Goal: Find specific page/section: Find specific page/section

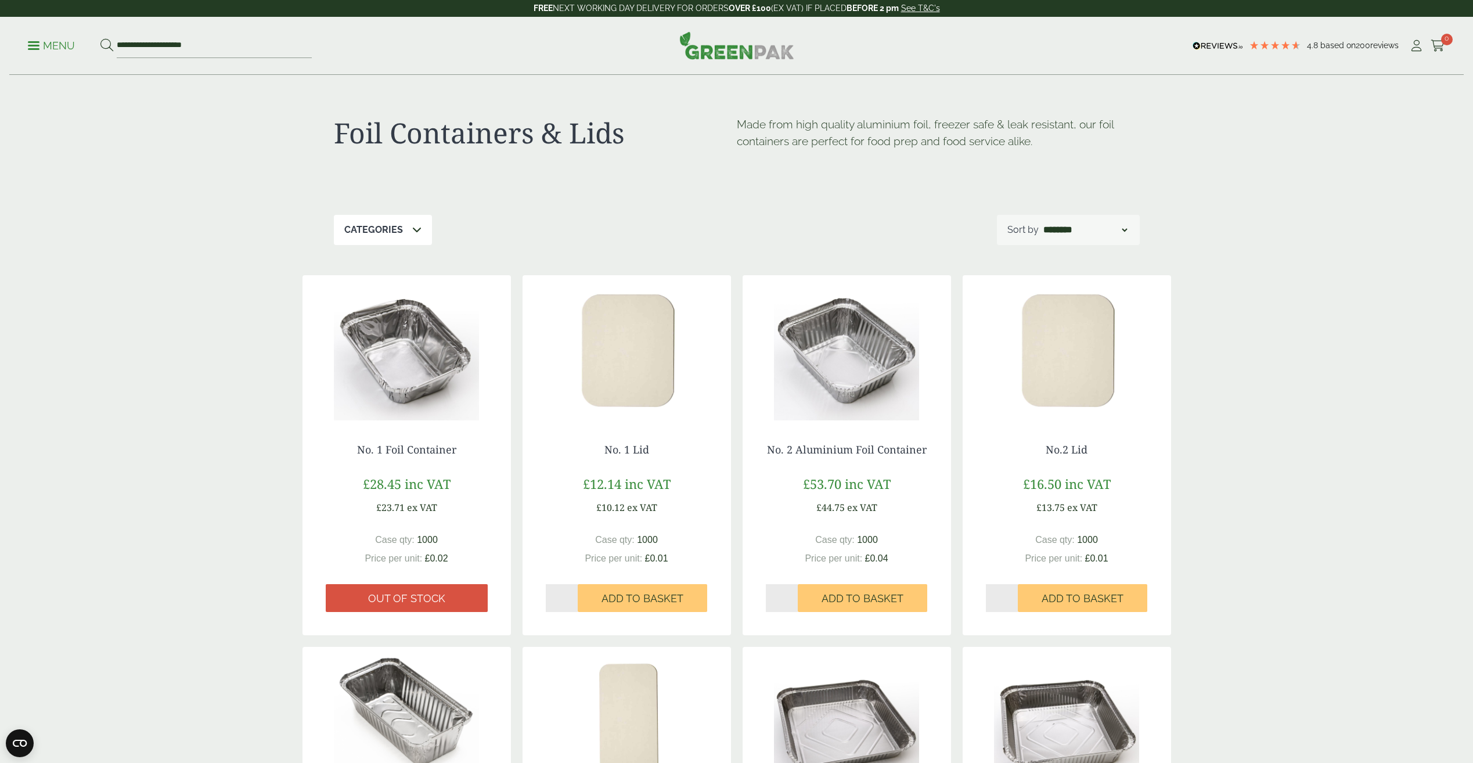
click at [23, 54] on div "**********" at bounding box center [736, 46] width 1454 height 58
click at [34, 51] on p "Menu" at bounding box center [51, 46] width 47 height 14
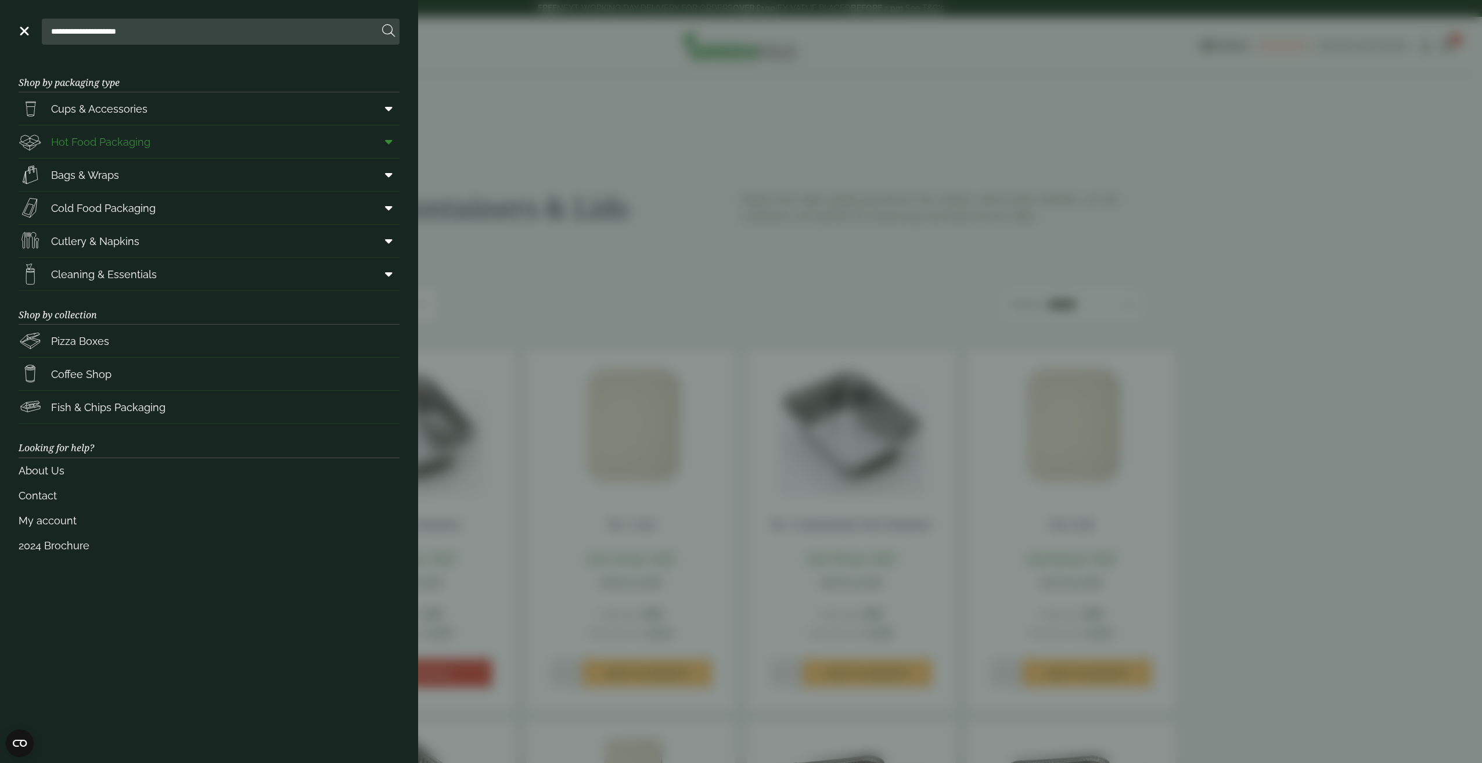
click at [380, 139] on span at bounding box center [386, 142] width 26 height 22
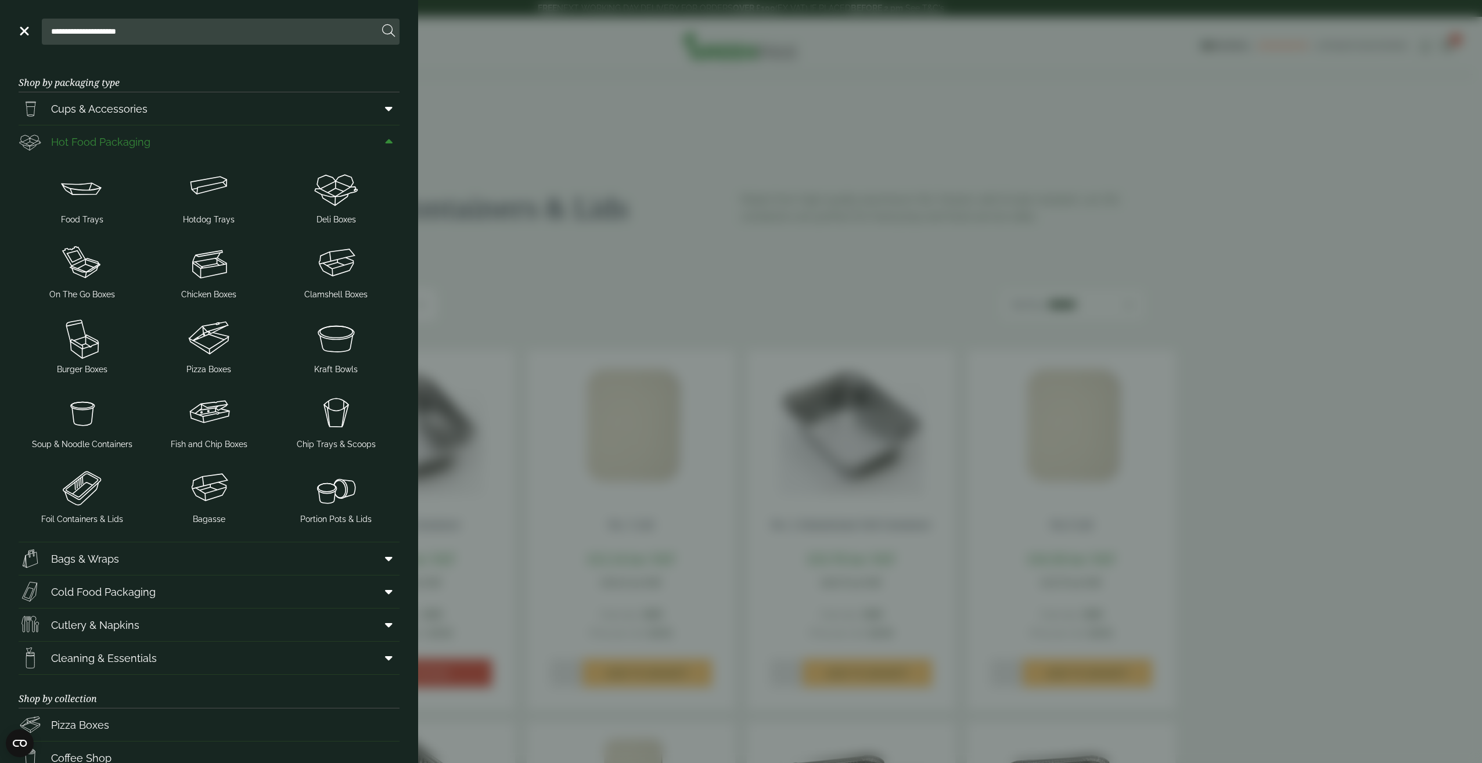
click at [106, 142] on span "Hot Food Packaging" at bounding box center [100, 142] width 99 height 16
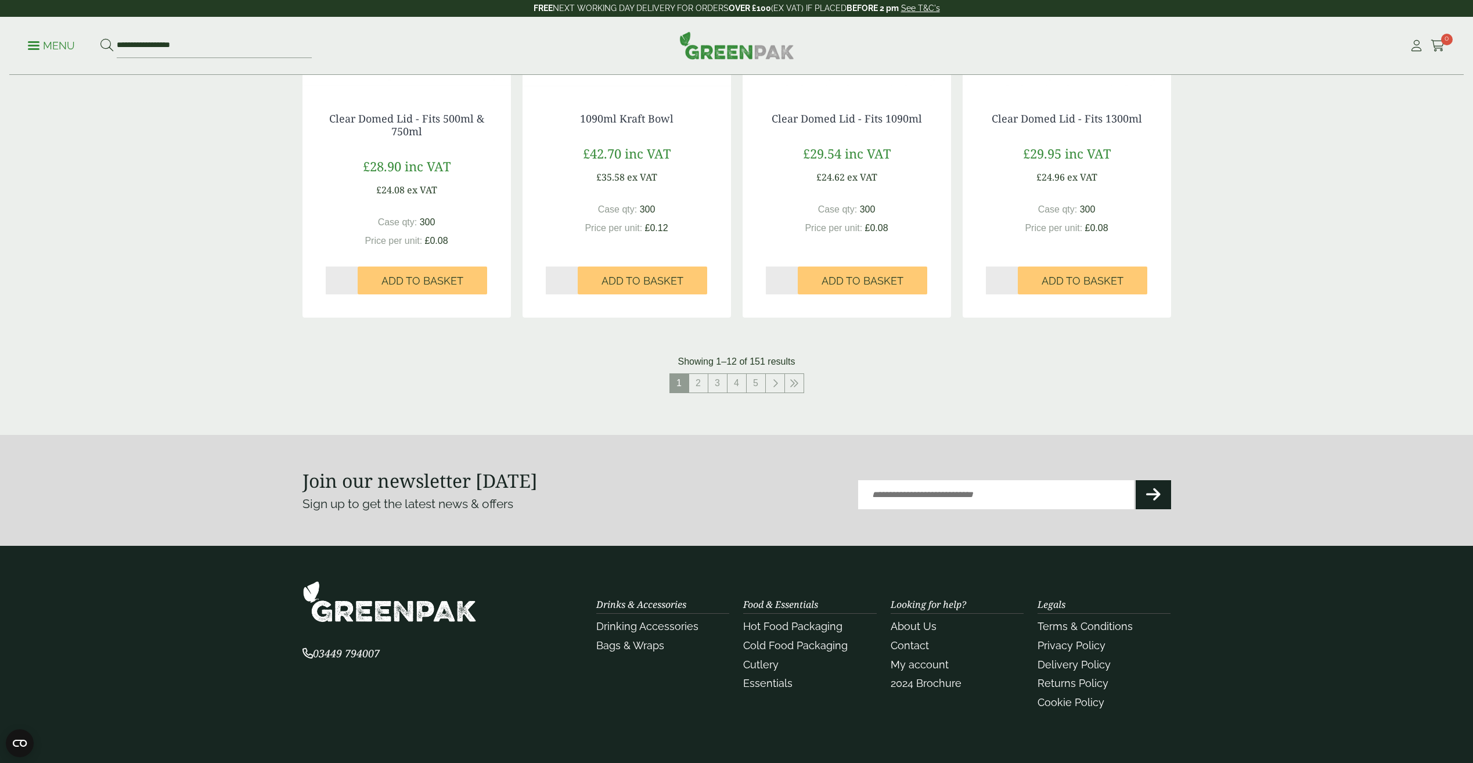
scroll to position [1255, 0]
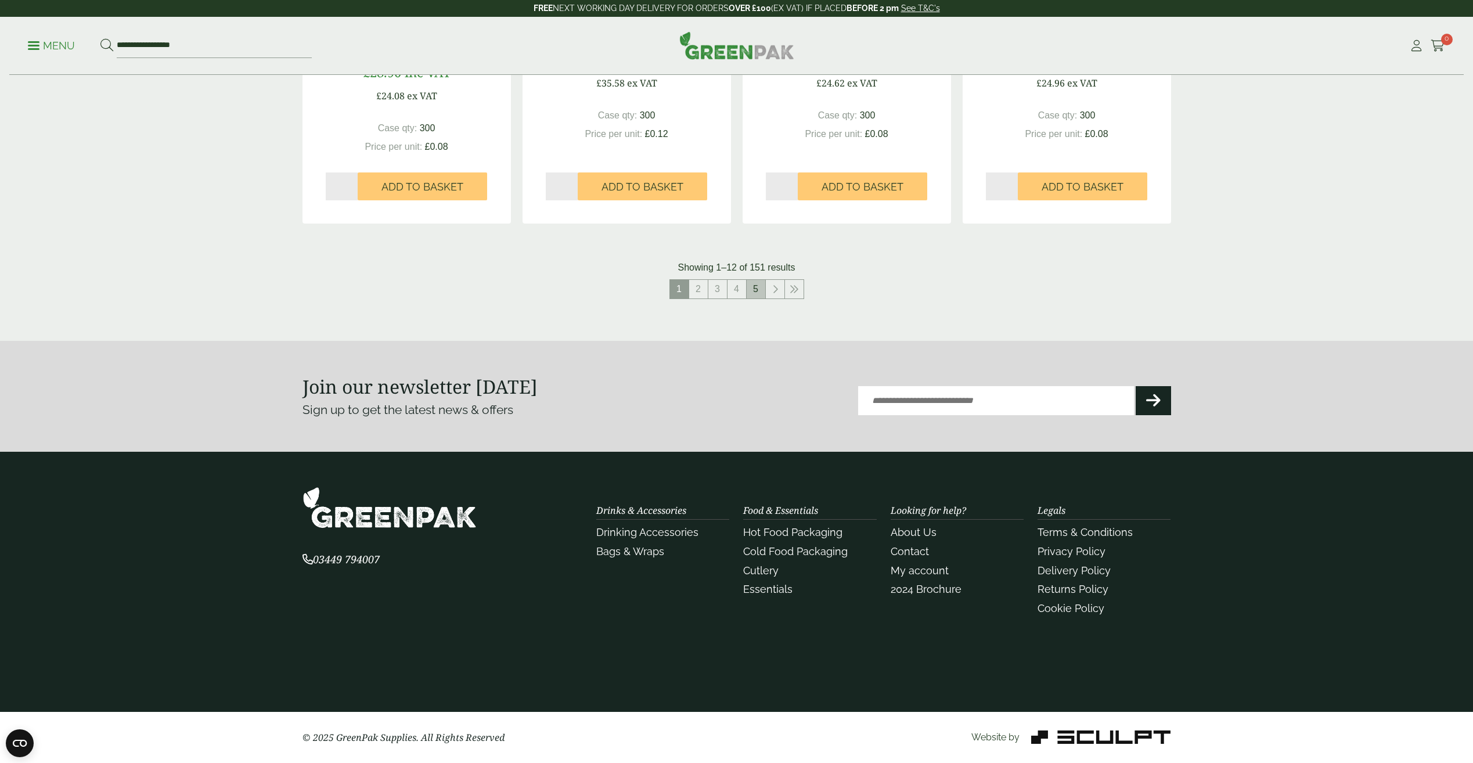
click at [759, 289] on link "5" at bounding box center [756, 289] width 19 height 19
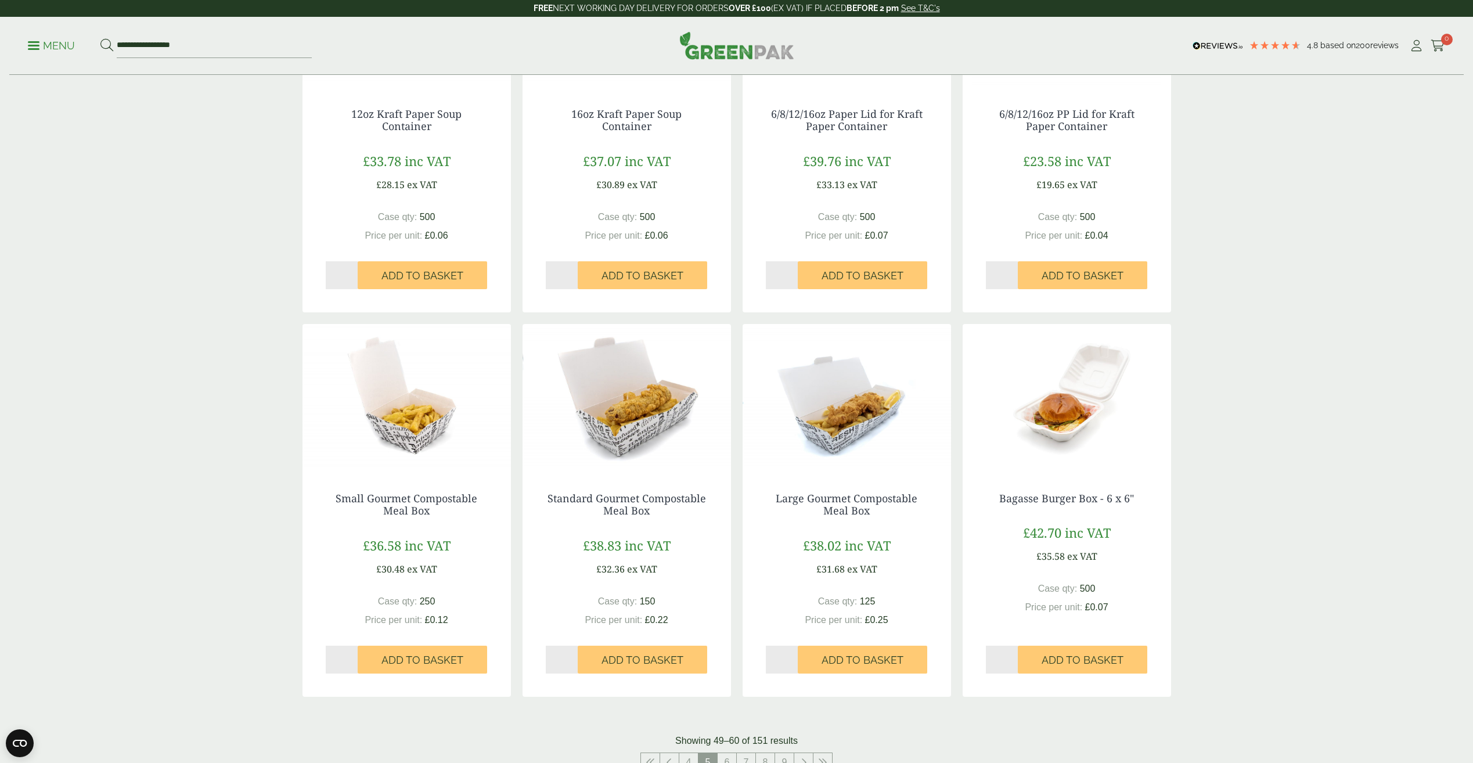
scroll to position [1103, 0]
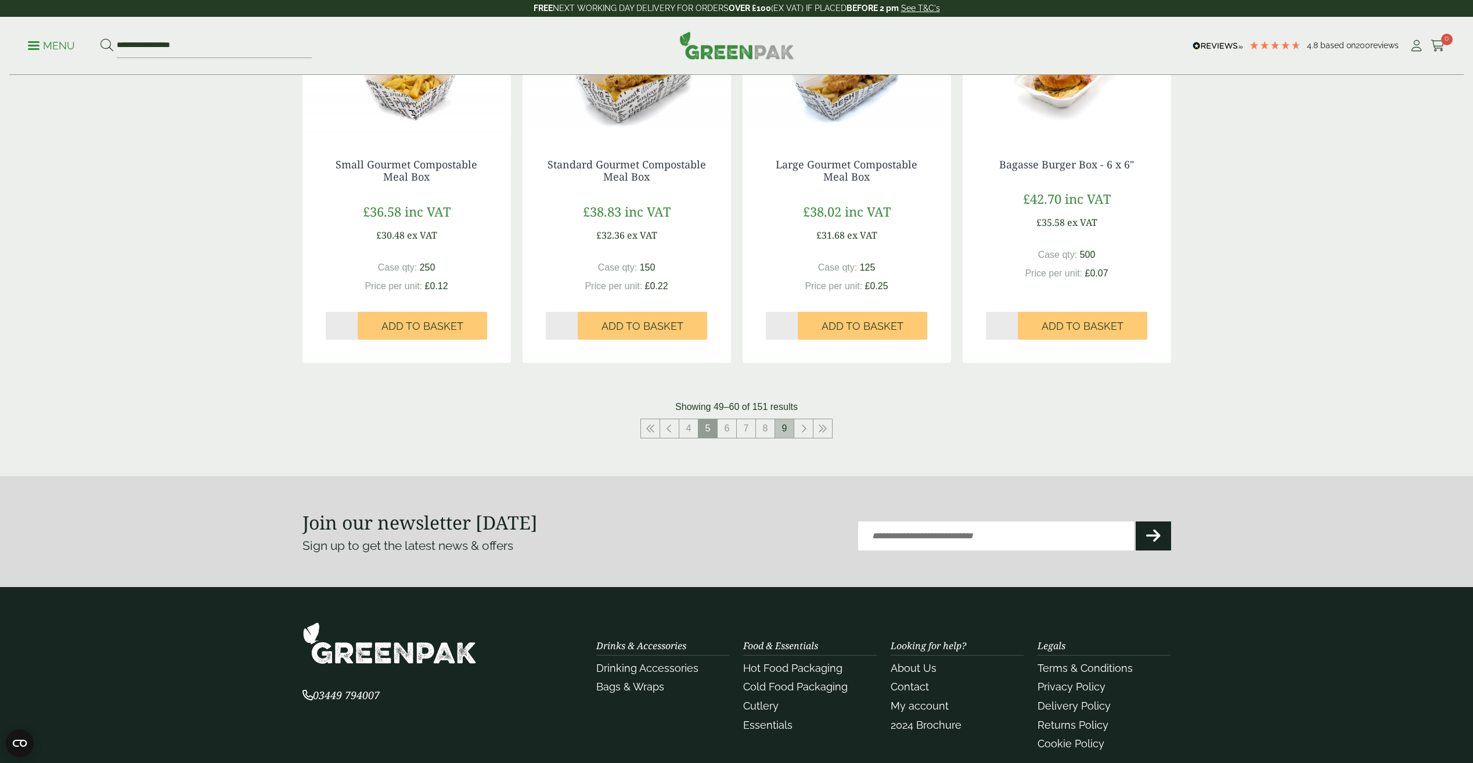
click at [788, 424] on link "9" at bounding box center [784, 428] width 19 height 19
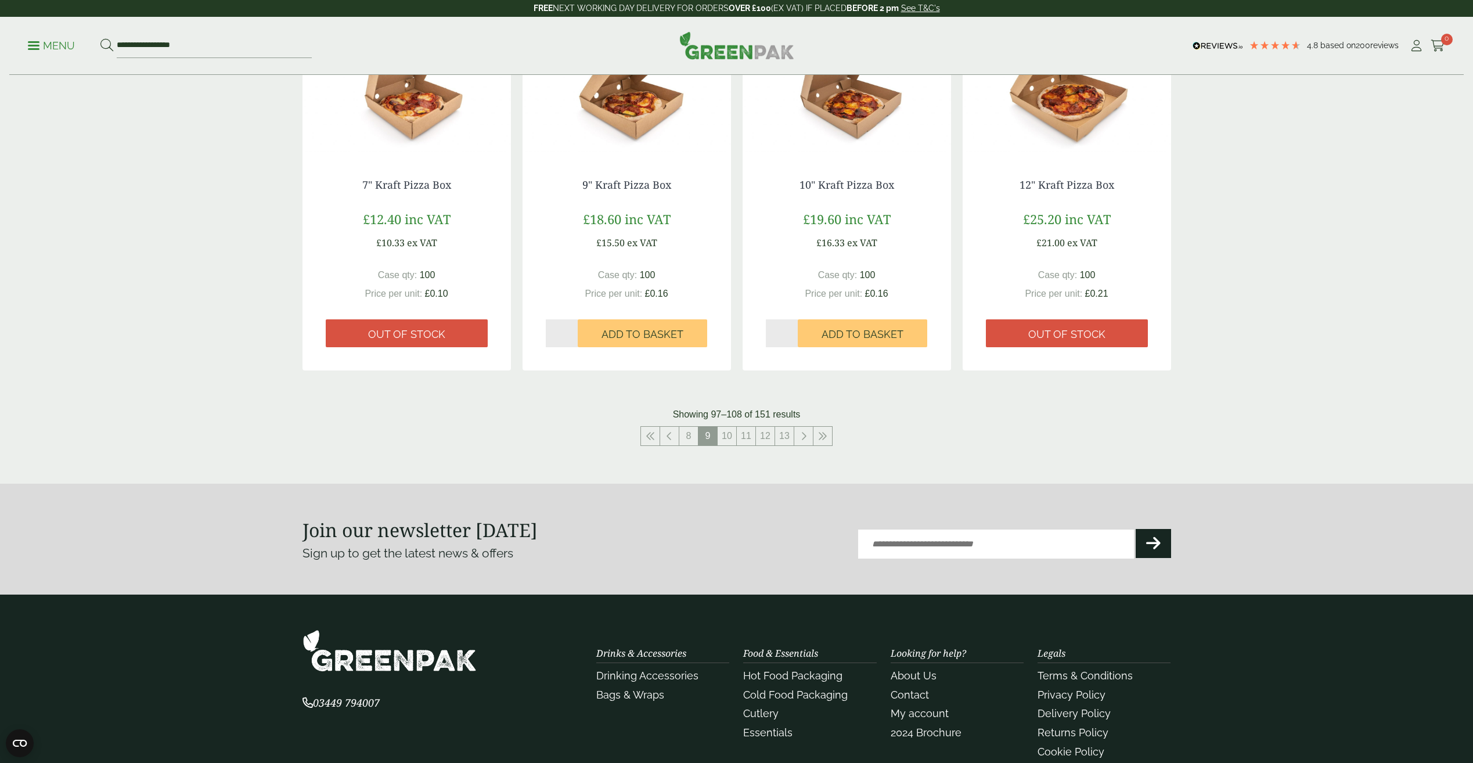
scroll to position [1103, 0]
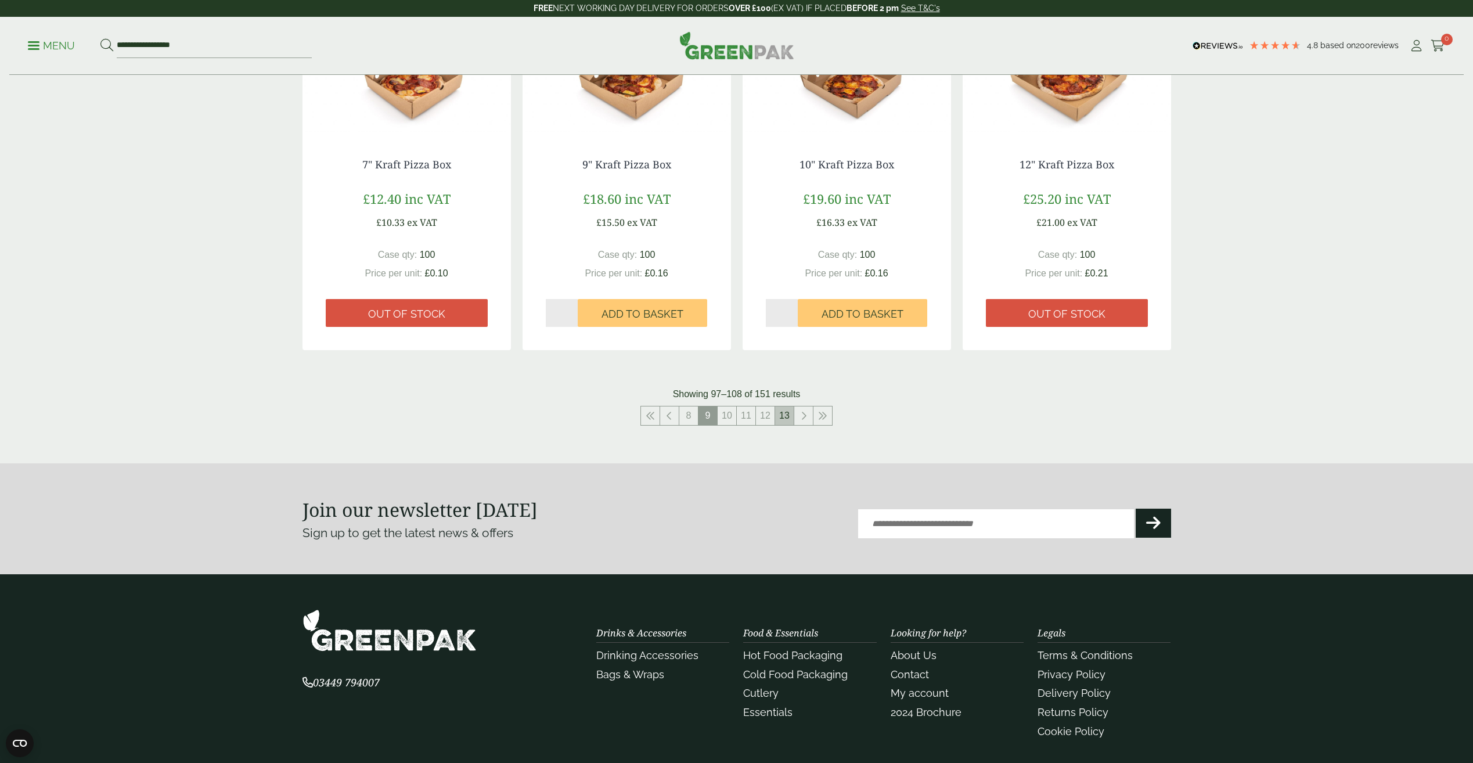
click at [783, 417] on link "13" at bounding box center [784, 415] width 19 height 19
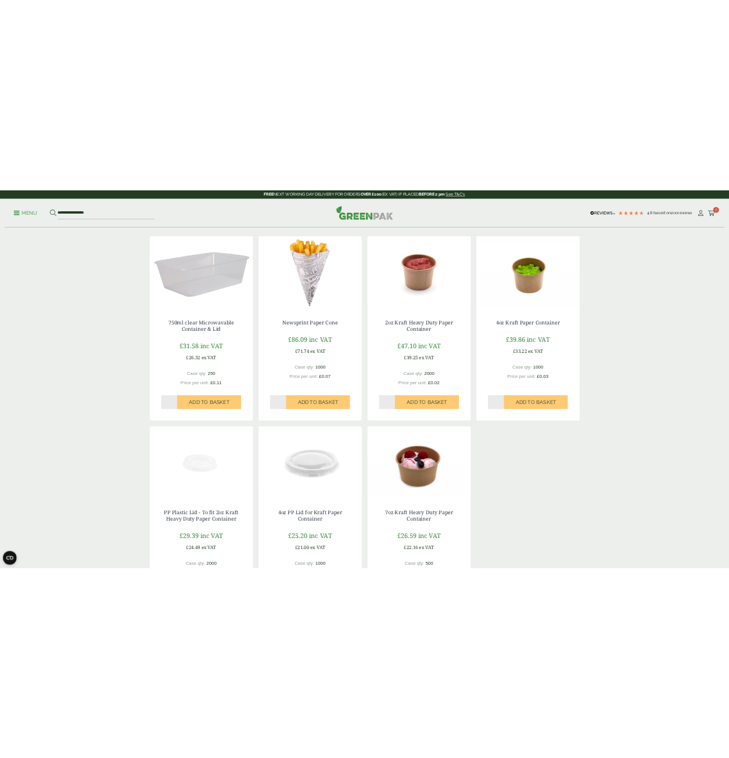
scroll to position [54, 0]
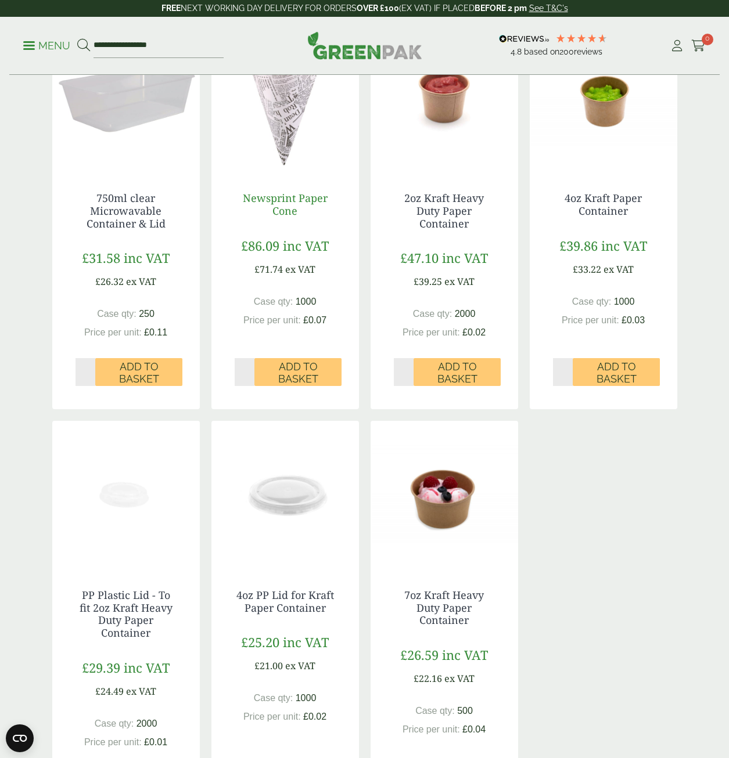
scroll to position [693, 0]
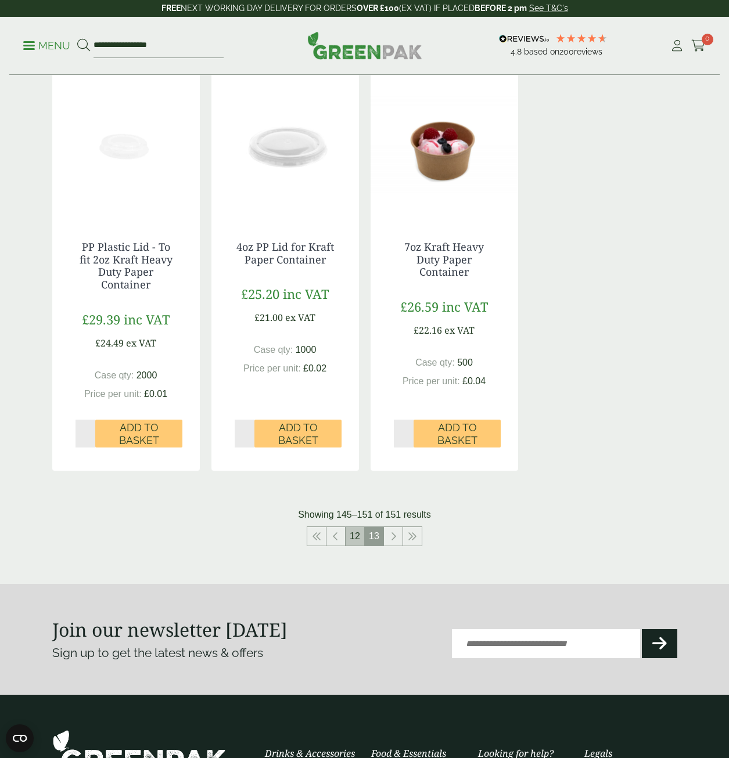
click at [359, 537] on link "12" at bounding box center [354, 536] width 19 height 19
